Goal: Find contact information: Find contact information

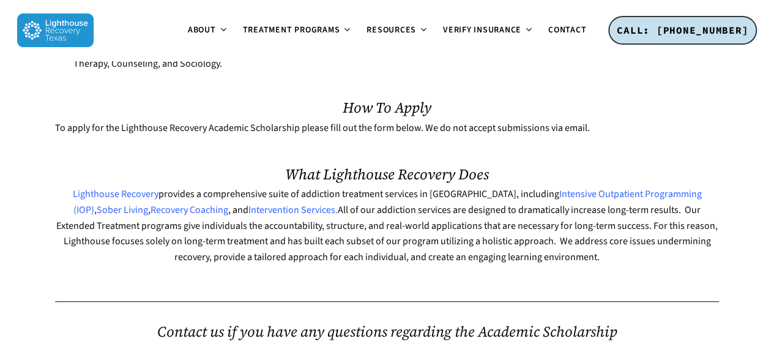
scroll to position [426, 0]
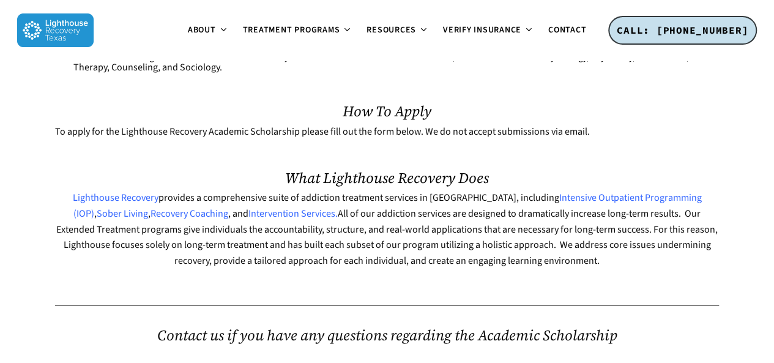
click at [139, 204] on span "Lighthouse Recovery" at bounding box center [116, 197] width 86 height 13
click at [459, 140] on p "To apply for the Lighthouse Recovery Academic Scholarship please fill out the f…" at bounding box center [386, 132] width 663 height 16
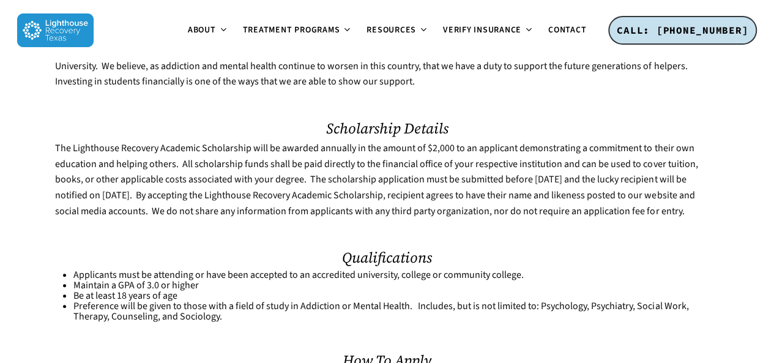
scroll to position [0, 0]
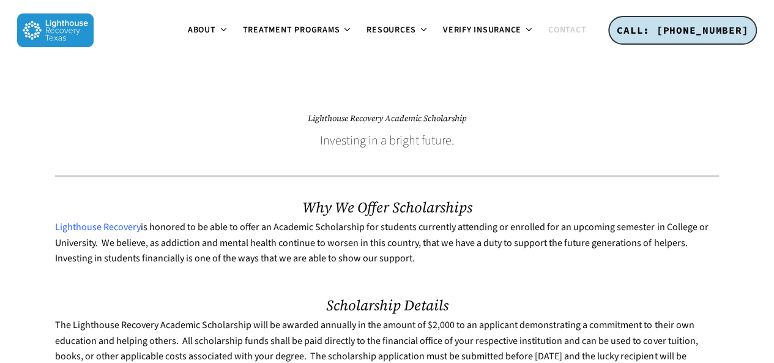
click at [561, 26] on span "Contact" at bounding box center [567, 30] width 38 height 12
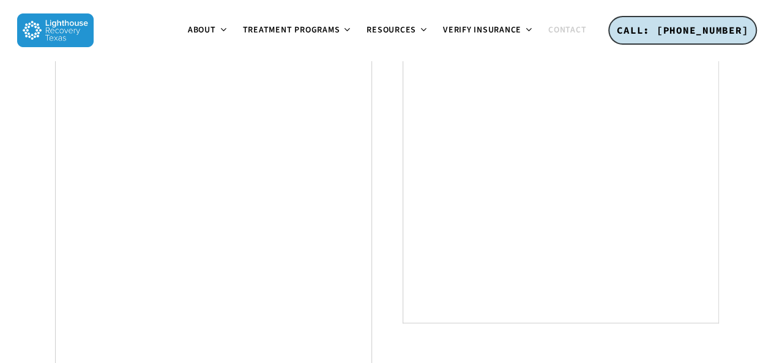
scroll to position [647, 0]
drag, startPoint x: 782, startPoint y: 50, endPoint x: 782, endPoint y: 216, distance: 166.9
click at [390, 277] on div "How to get started with Lighthouse. We are honored to help in any way we can. P…" at bounding box center [560, 43] width 347 height 763
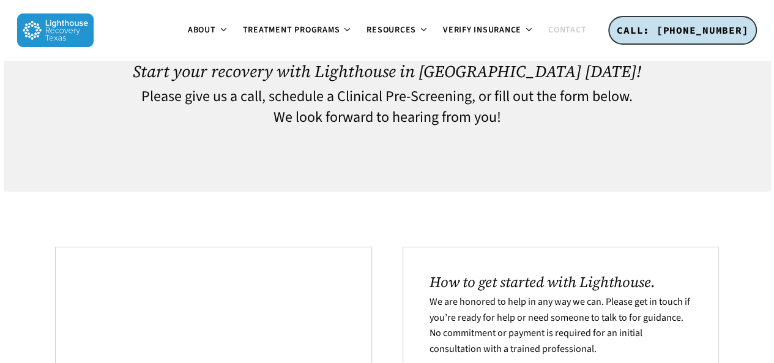
scroll to position [0, 0]
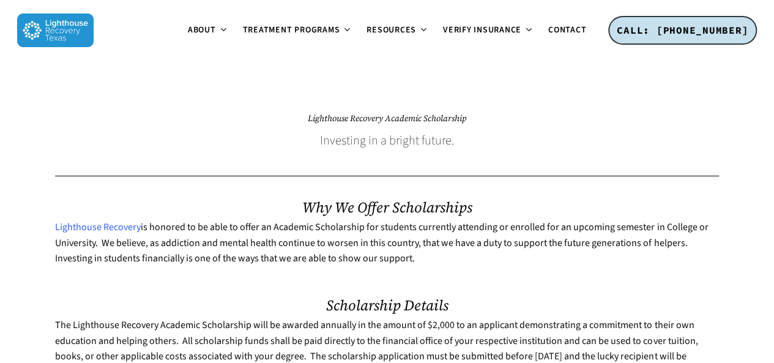
click at [553, 21] on li "Contact" at bounding box center [567, 30] width 53 height 61
click at [562, 29] on span "Contact" at bounding box center [567, 30] width 38 height 12
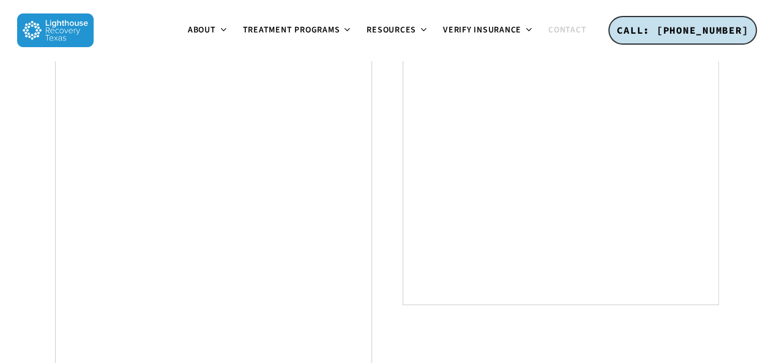
scroll to position [667, 0]
drag, startPoint x: 782, startPoint y: 51, endPoint x: 780, endPoint y: 153, distance: 101.5
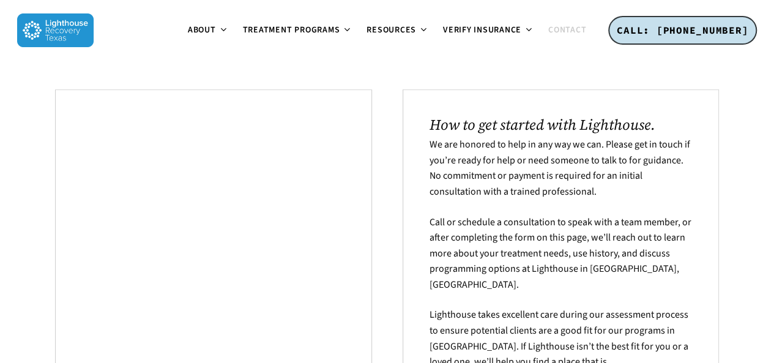
scroll to position [0, 0]
